Goal: Information Seeking & Learning: Learn about a topic

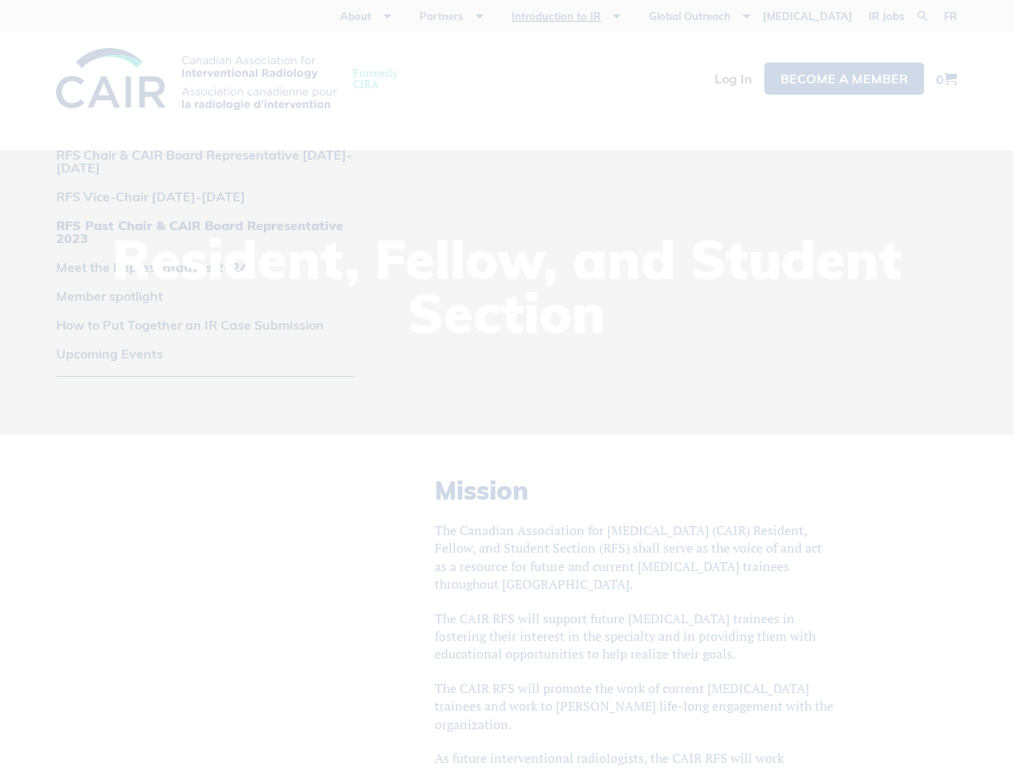
scroll to position [1875, 0]
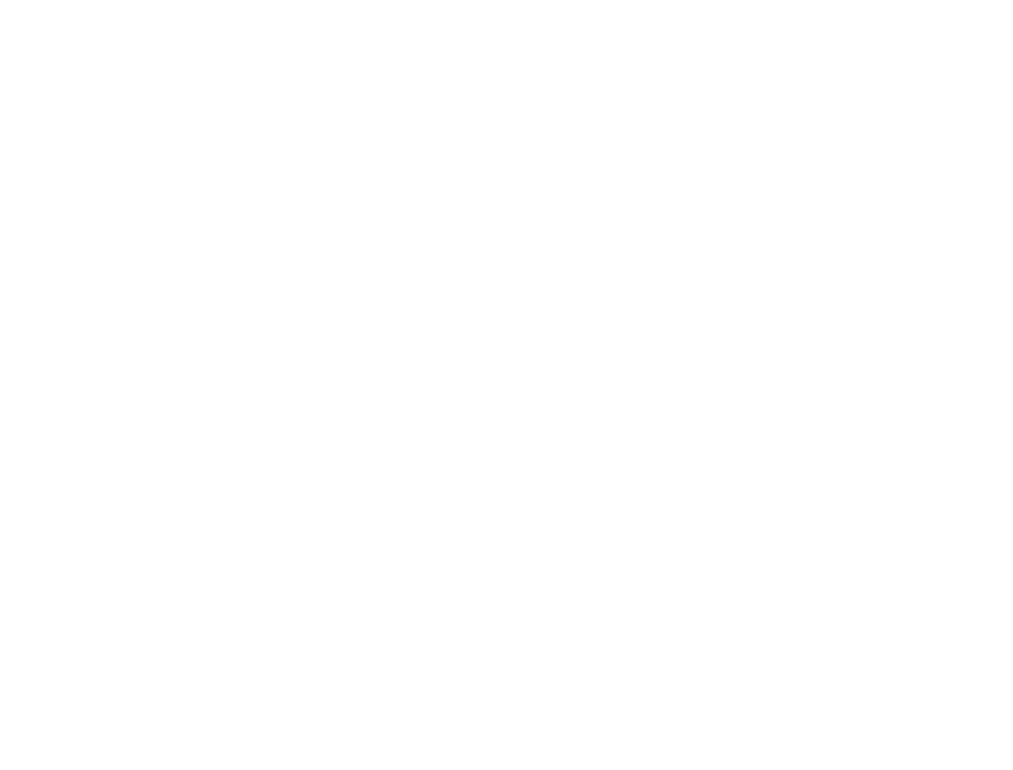
scroll to position [474, 0]
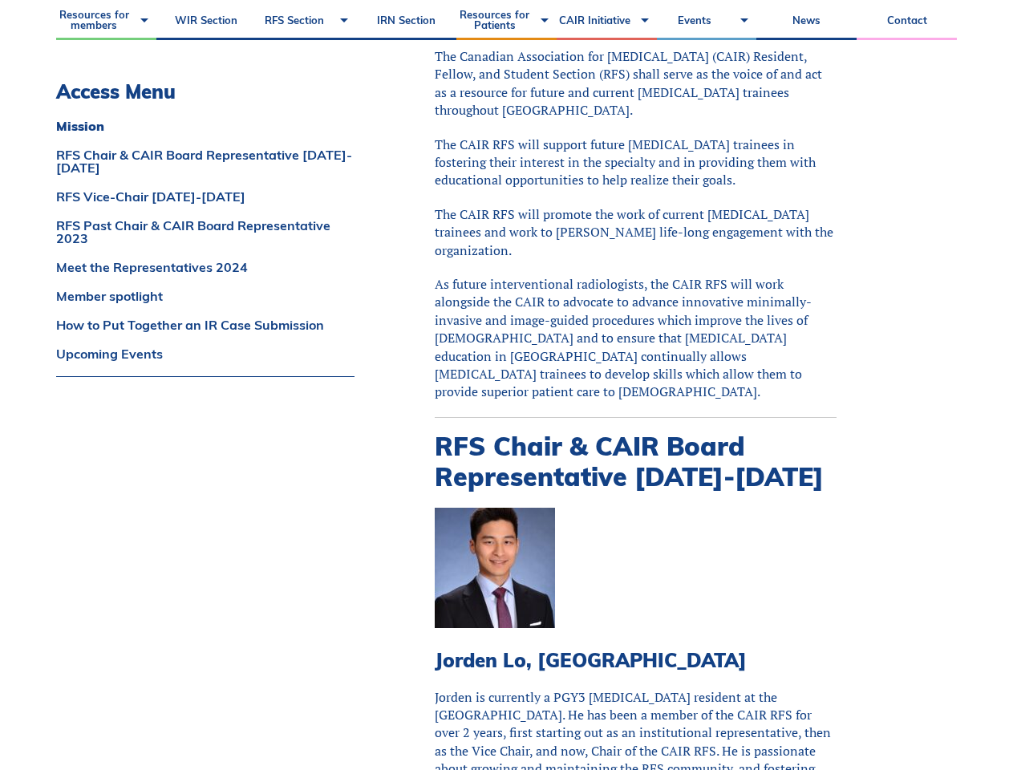
click at [506, 148] on p "The CAIR RFS will support future [MEDICAL_DATA] trainees in fostering their int…" at bounding box center [636, 163] width 402 height 54
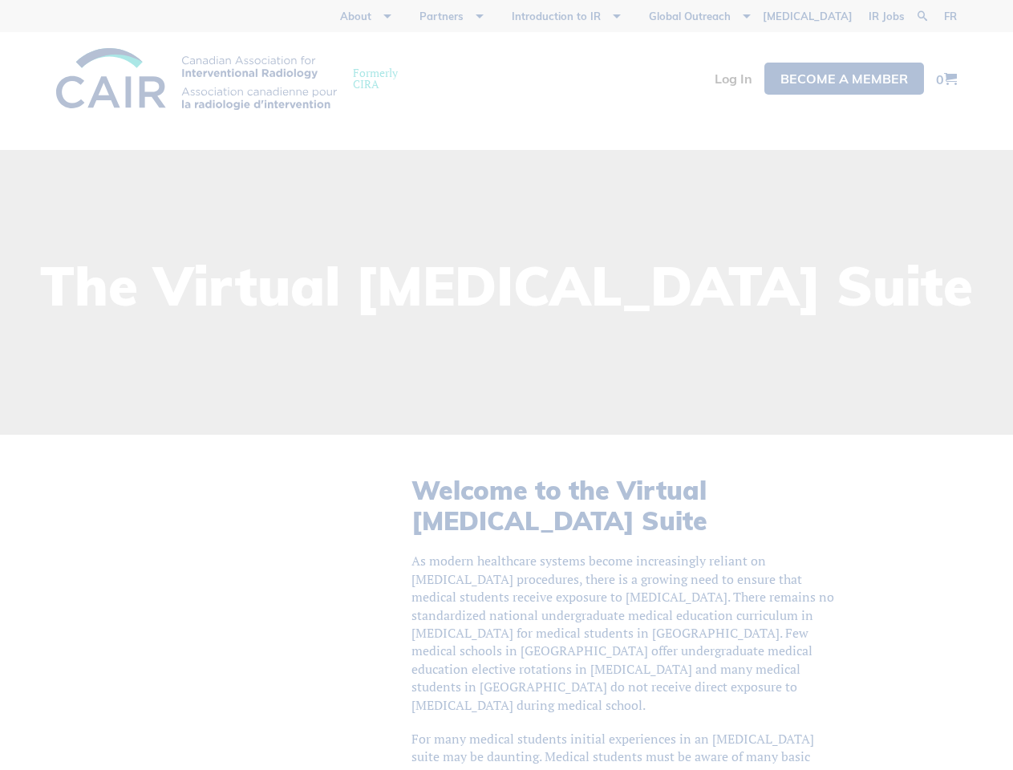
scroll to position [1816, 0]
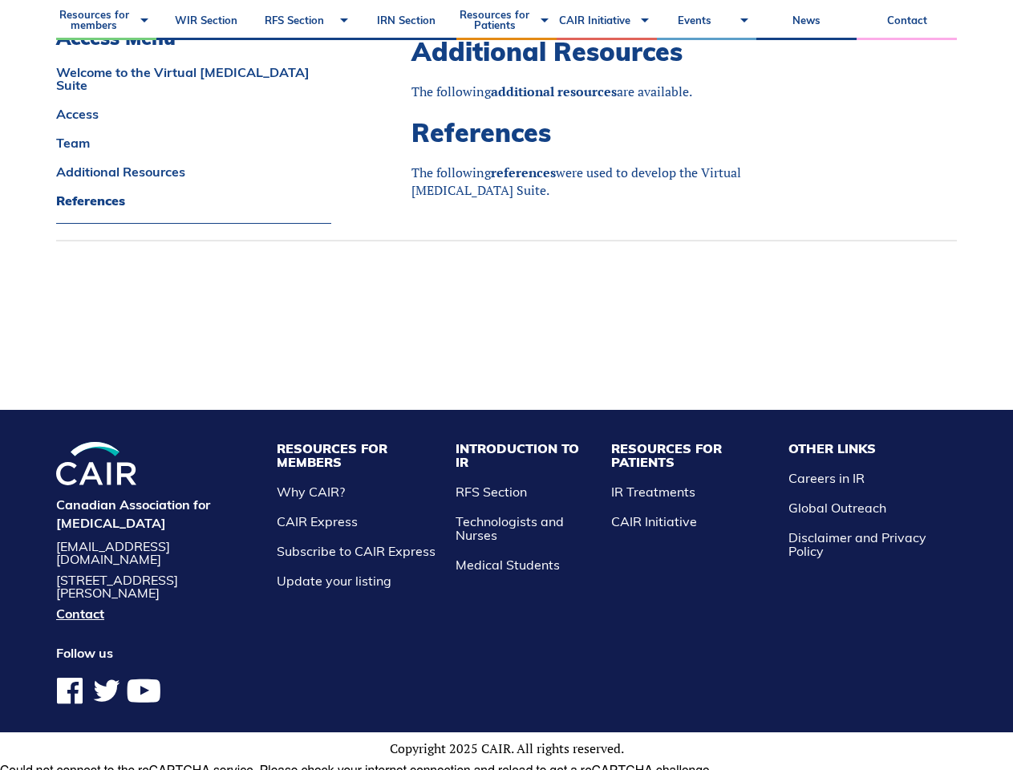
click at [383, 500] on li "Resources for Members Why CAIR? CAIR Express Subscribe to CAIR Express Update y…" at bounding box center [358, 515] width 179 height 146
click at [692, 500] on li "Resources for Patients IR Treatments CAIR Initiative" at bounding box center [692, 515] width 178 height 146
click at [846, 493] on li "Other Links Careers in IR Global Outreach Disclaimer and Privacy Policy" at bounding box center [869, 515] width 177 height 146
